Goal: Task Accomplishment & Management: Complete application form

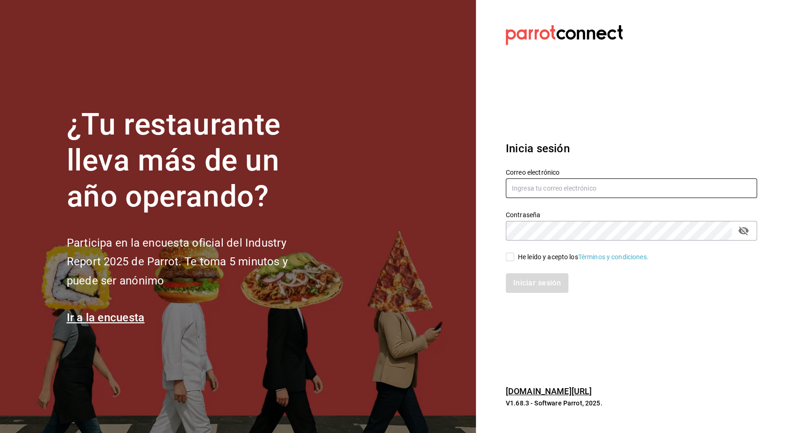
type input "[PERSON_NAME][EMAIL_ADDRESS][PERSON_NAME][DOMAIN_NAME]"
click at [510, 260] on input "He leído y acepto los Términos y condiciones." at bounding box center [510, 257] width 8 height 8
checkbox input "true"
click at [545, 283] on button "Iniciar sesión" at bounding box center [537, 283] width 63 height 20
